Goal: Obtain resource: Download file/media

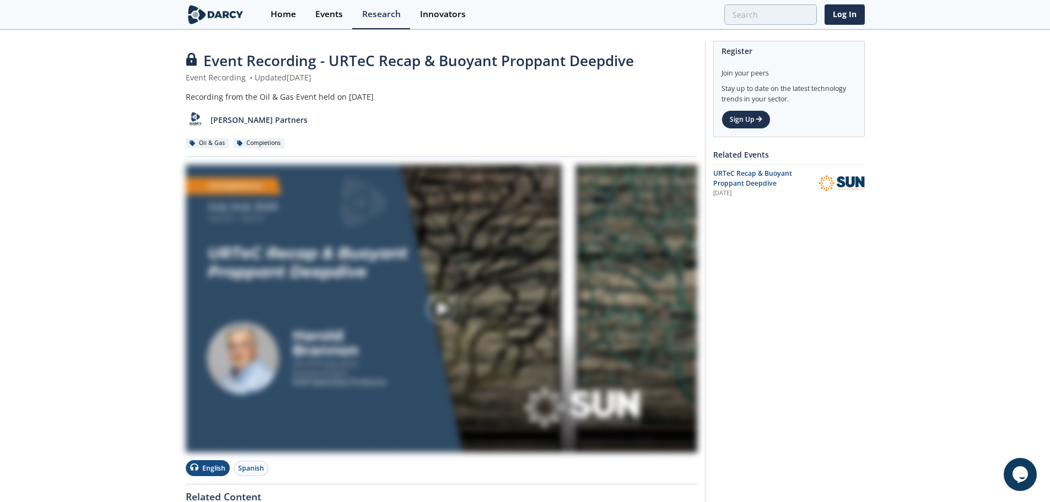
click at [644, 64] on div "Event Recording - URTeC Recap & Buoyant Proppant Deepdive" at bounding box center [441, 60] width 511 height 21
click at [481, 61] on span "Event Recording - URTeC Recap & Buoyant Proppant Deepdive" at bounding box center [418, 61] width 430 height 20
click at [332, 57] on span "Event Recording - URTeC Recap & Buoyant Proppant Deepdive" at bounding box center [418, 61] width 430 height 20
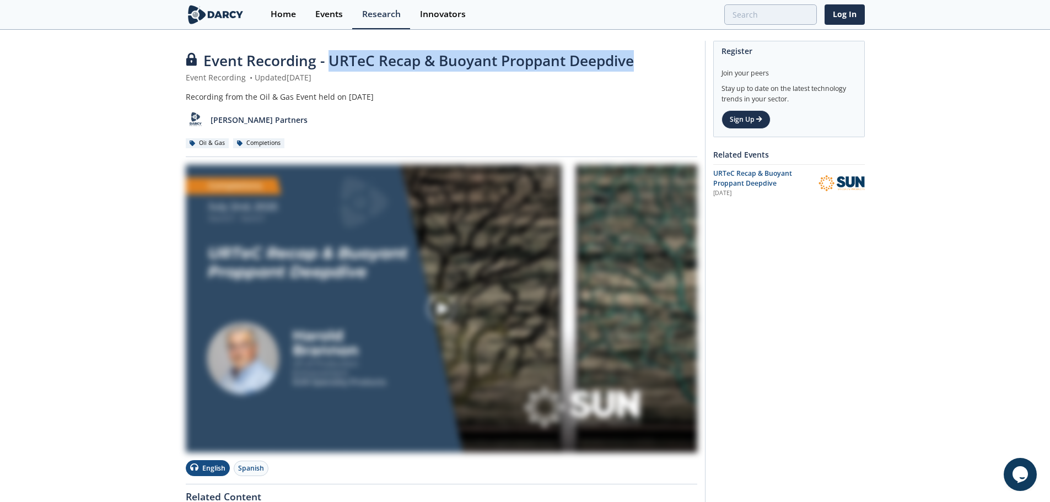
drag, startPoint x: 332, startPoint y: 57, endPoint x: 607, endPoint y: 62, distance: 275.0
click at [607, 62] on span "Event Recording - URTeC Recap & Buoyant Proppant Deepdive" at bounding box center [418, 61] width 430 height 20
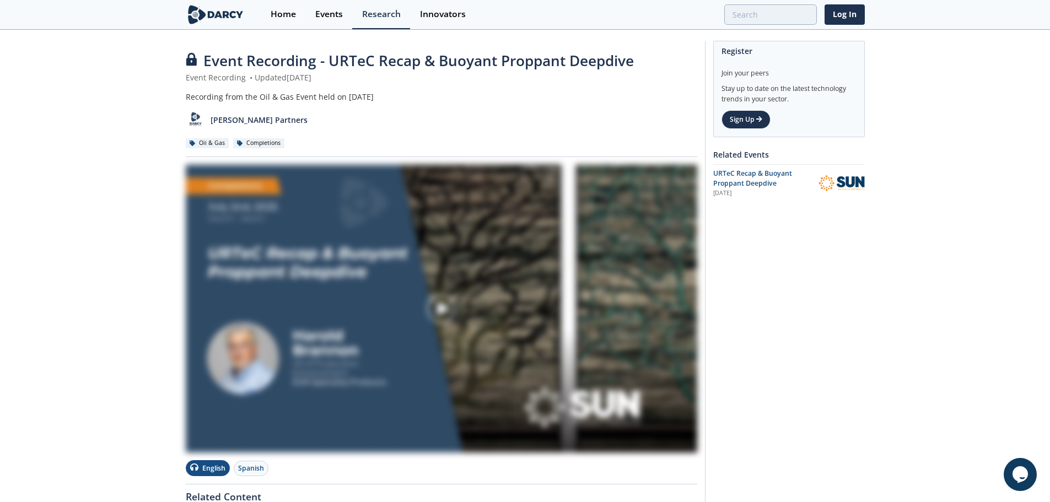
click at [632, 61] on span "Event Recording - URTeC Recap & Buoyant Proppant Deepdive" at bounding box center [418, 61] width 430 height 20
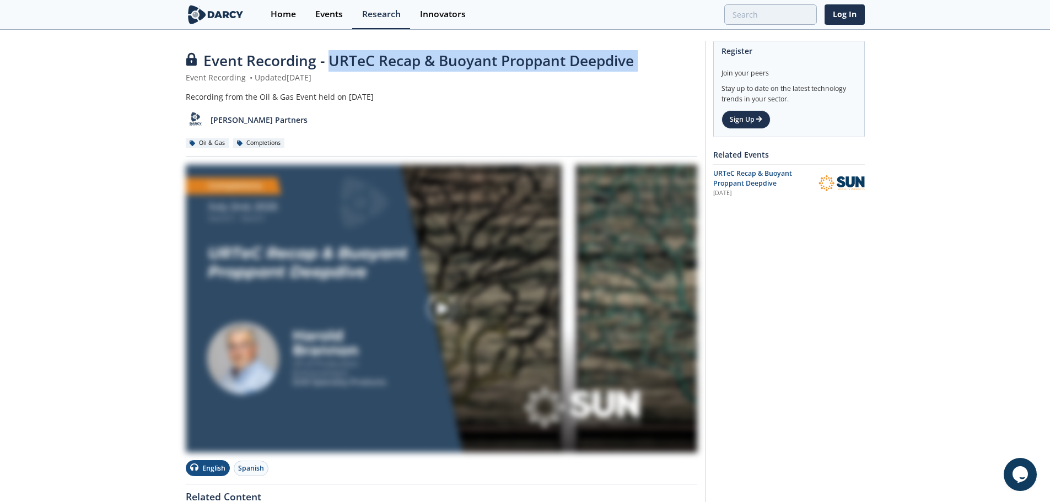
drag, startPoint x: 632, startPoint y: 61, endPoint x: 343, endPoint y: 62, distance: 289.2
click at [343, 62] on span "Event Recording - URTeC Recap & Buoyant Proppant Deepdive" at bounding box center [418, 61] width 430 height 20
copy div "URTeC Recap & Buoyant Proppant Deepdive"
